Goal: Check status

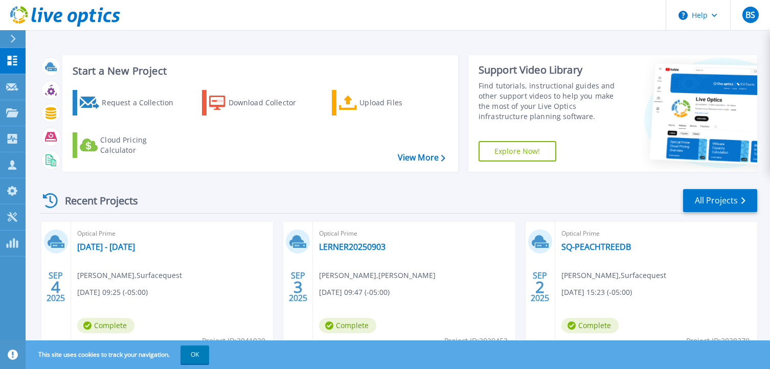
scroll to position [93, 0]
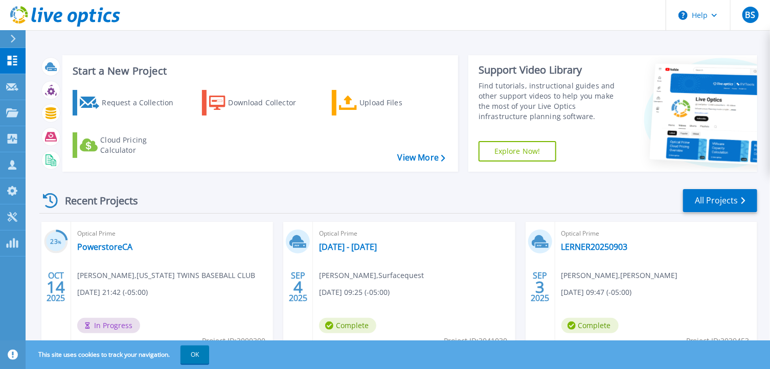
scroll to position [51, 0]
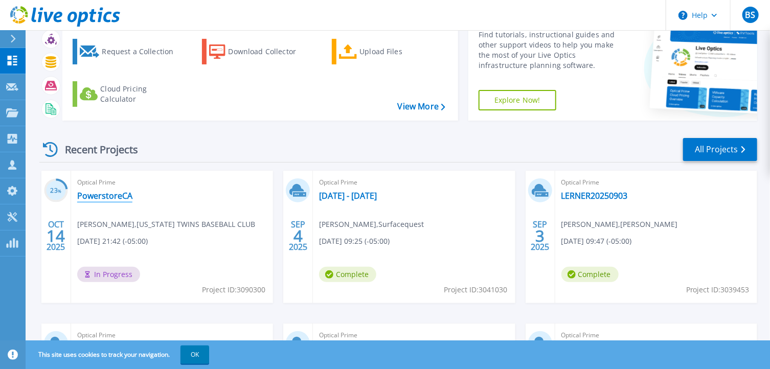
click at [115, 192] on link "PowerstoreCA" at bounding box center [104, 196] width 55 height 10
